Goal: Task Accomplishment & Management: Manage account settings

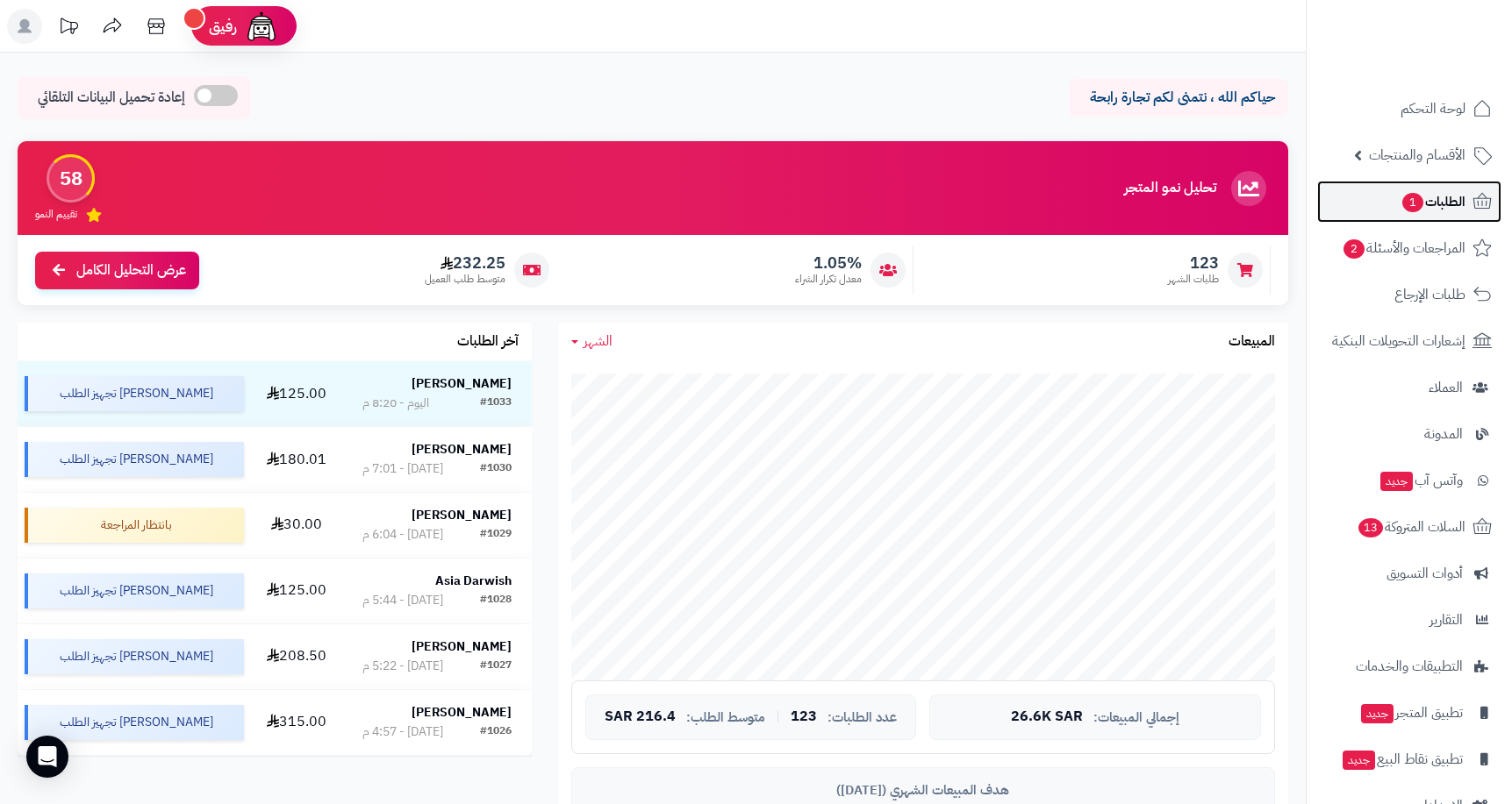
click at [801, 203] on span "1" at bounding box center [1412, 202] width 23 height 21
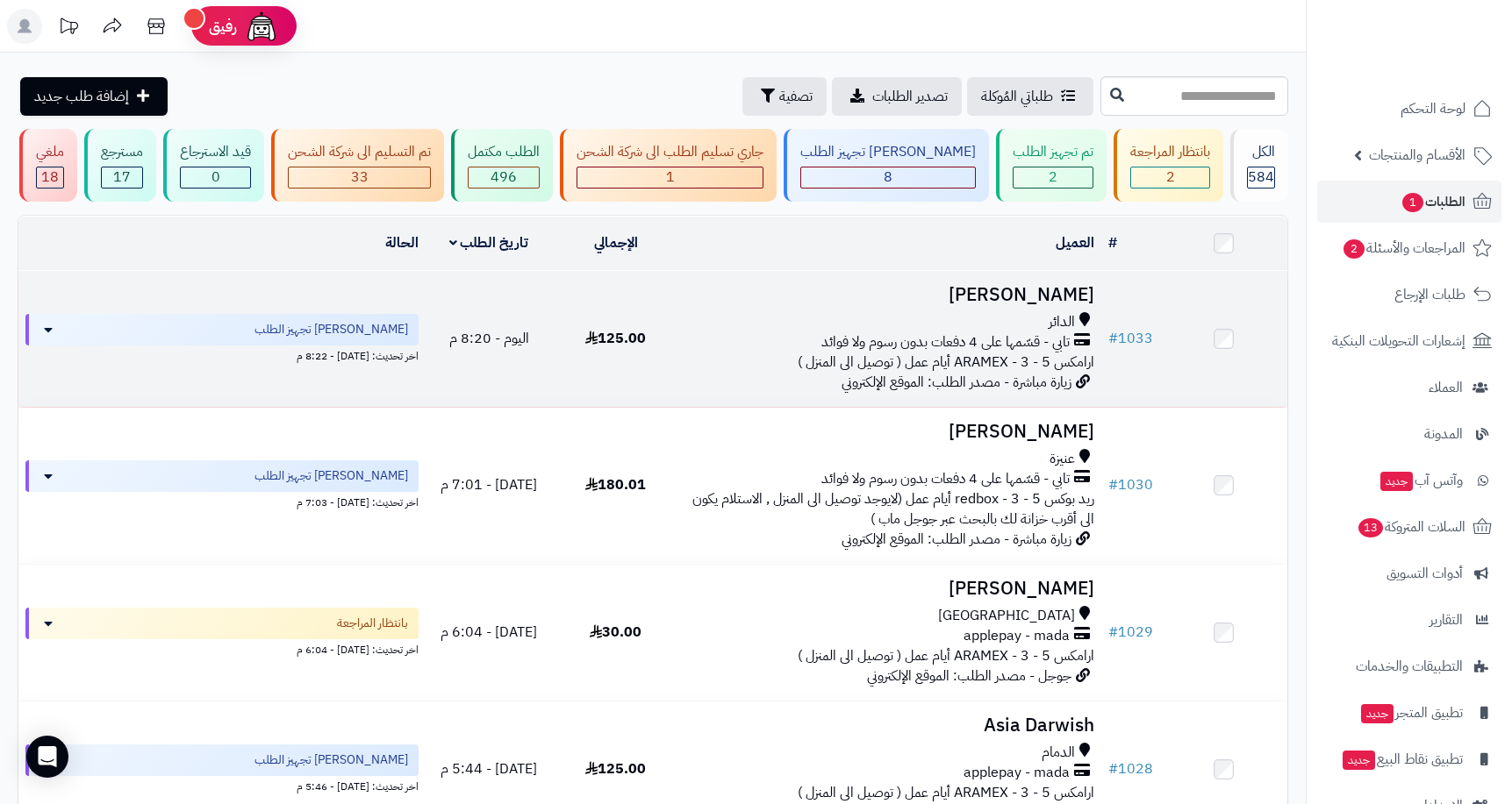
click at [1000, 289] on h3 "[PERSON_NAME]" at bounding box center [890, 294] width 409 height 20
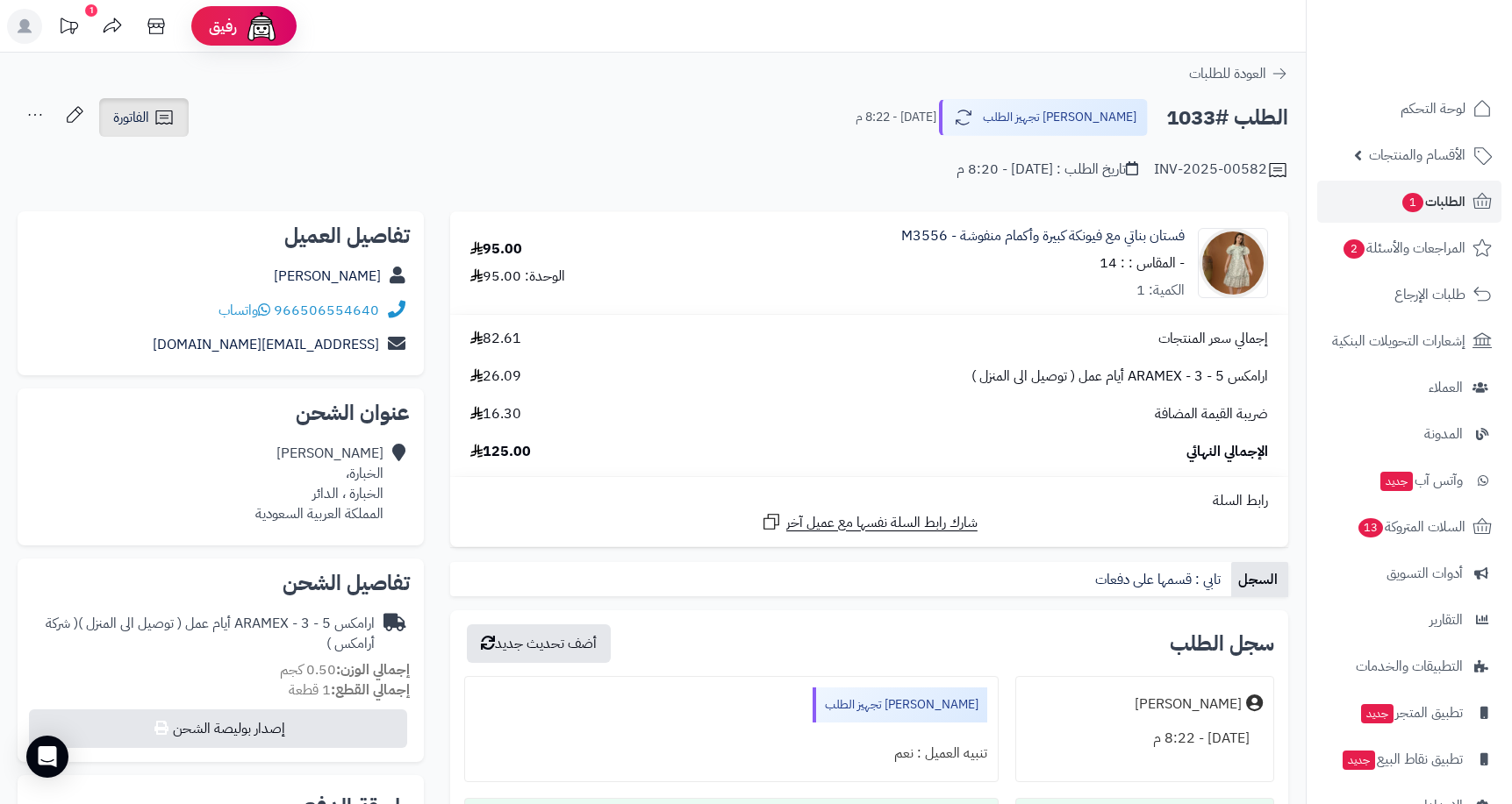
click at [136, 122] on span "الفاتورة" at bounding box center [131, 117] width 36 height 21
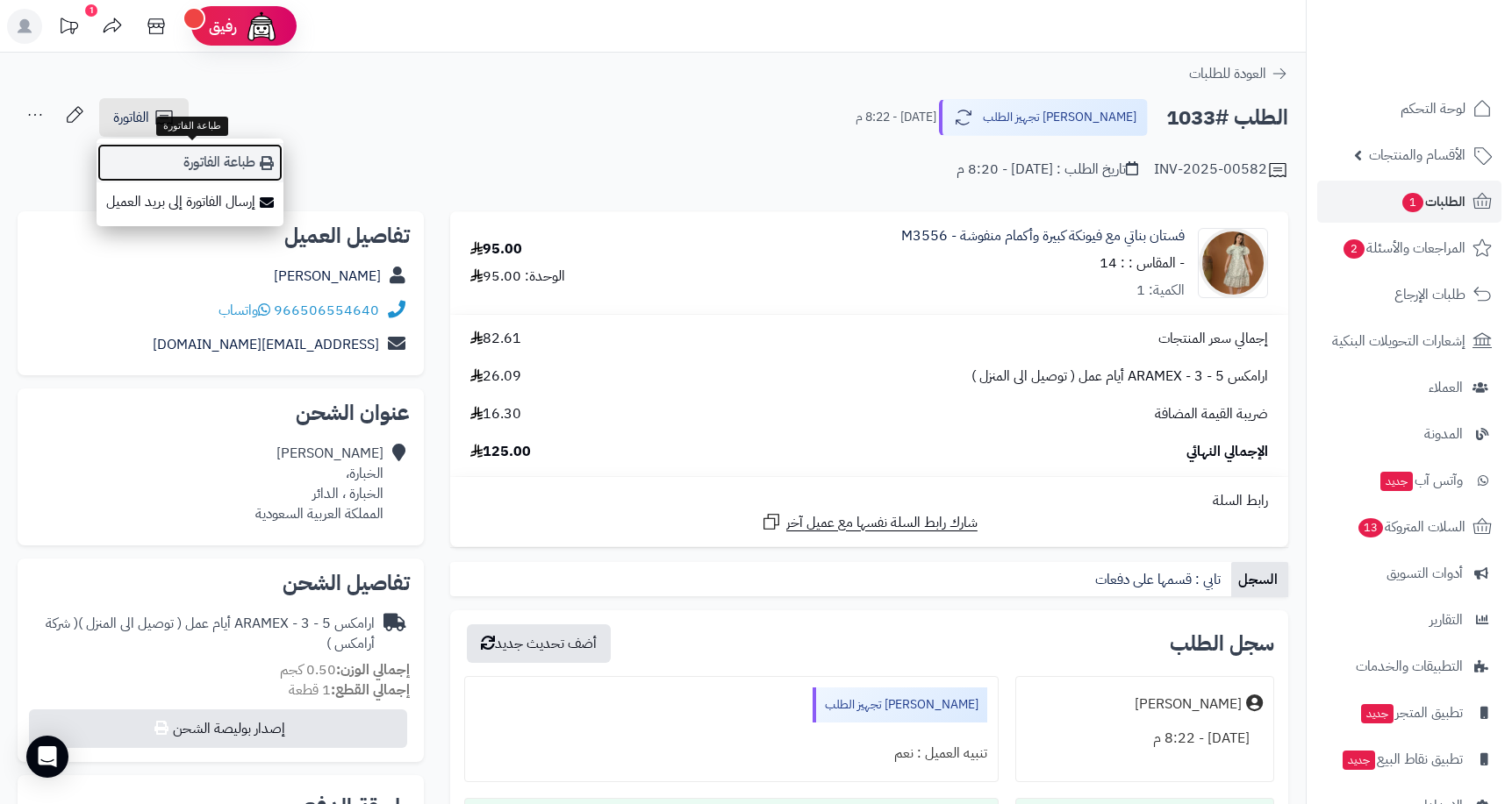
click at [219, 162] on link "طباعة الفاتورة" at bounding box center [190, 163] width 187 height 40
